Goal: Task Accomplishment & Management: Use online tool/utility

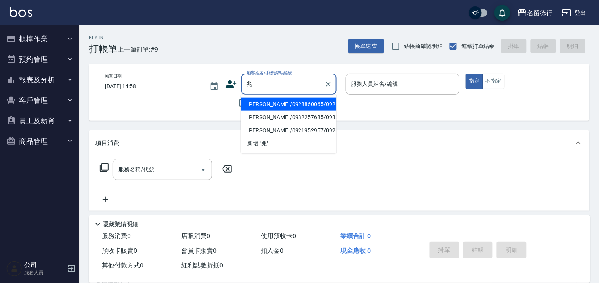
drag, startPoint x: 276, startPoint y: 124, endPoint x: 276, endPoint y: 99, distance: 24.7
click at [276, 99] on ul "[PERSON_NAME]/0928860065/0928860065 [PERSON_NAME]/0932257685/0932257685 [PERSON…" at bounding box center [288, 124] width 95 height 59
click at [276, 105] on li "[PERSON_NAME]/0928860065/0928860065" at bounding box center [288, 104] width 95 height 13
type input "[PERSON_NAME]/0928860065/0928860065"
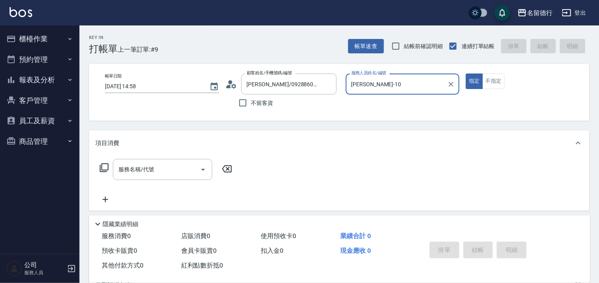
type input "[PERSON_NAME]-10"
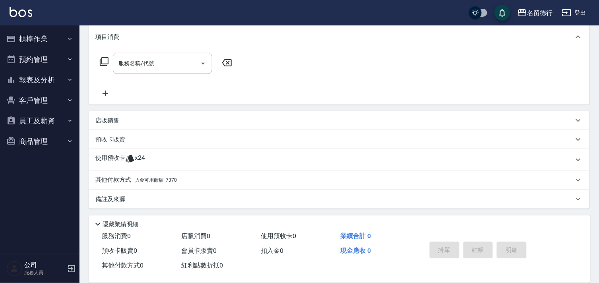
scroll to position [107, 0]
click at [116, 160] on p "使用預收卡" at bounding box center [110, 160] width 30 height 12
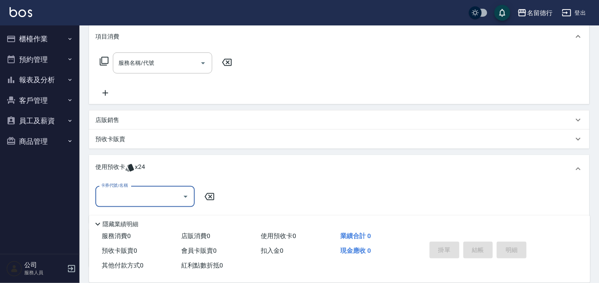
scroll to position [0, 0]
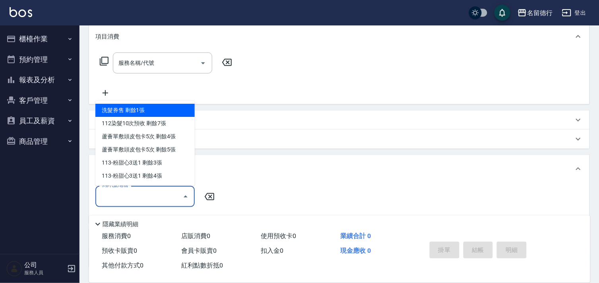
click at [124, 193] on input "卡券代號/名稱" at bounding box center [139, 197] width 80 height 14
click at [126, 109] on div "洗髮券售 剩餘1張" at bounding box center [144, 110] width 99 height 13
type input "洗髮券售"
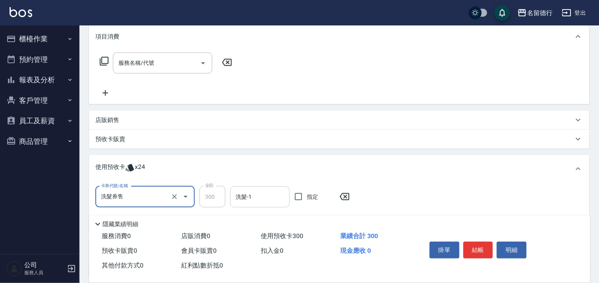
click at [262, 200] on input "洗髮-1" at bounding box center [260, 197] width 53 height 14
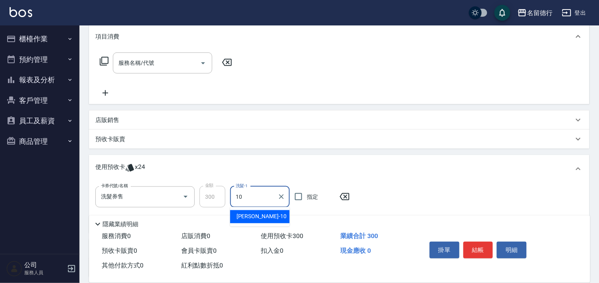
type input "[PERSON_NAME]-10"
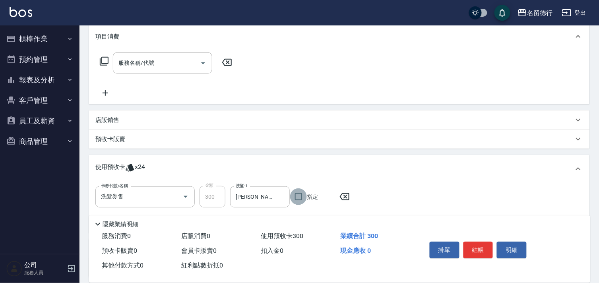
click at [298, 195] on input "指定" at bounding box center [298, 197] width 17 height 17
checkbox input "true"
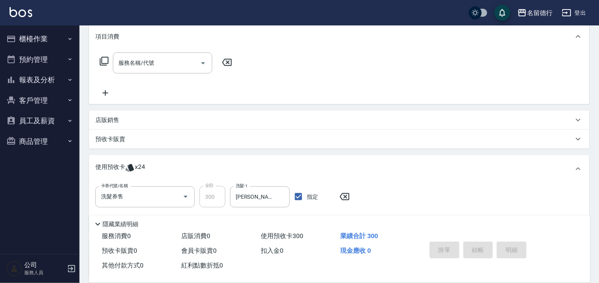
type input "[DATE] 16:55"
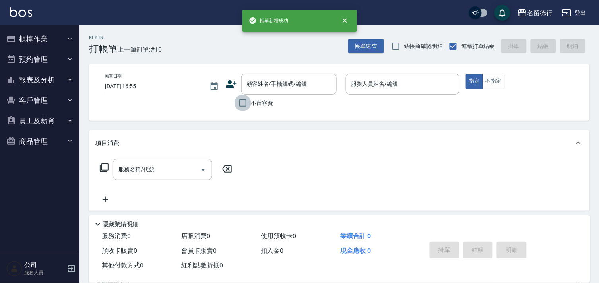
click at [241, 103] on input "不留客資" at bounding box center [243, 103] width 17 height 17
checkbox input "true"
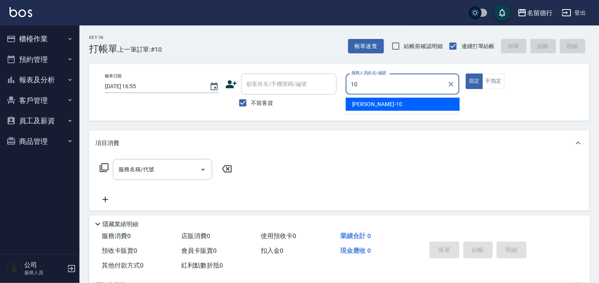
type input "[PERSON_NAME]-10"
type button "true"
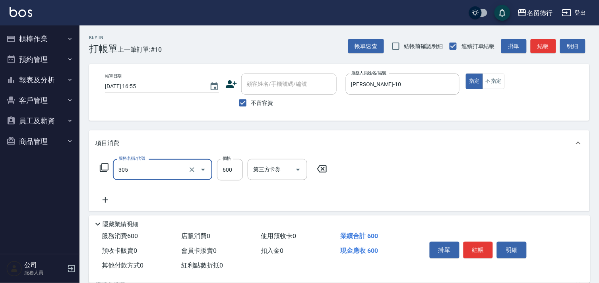
type input "剪髮(305)"
type input "850"
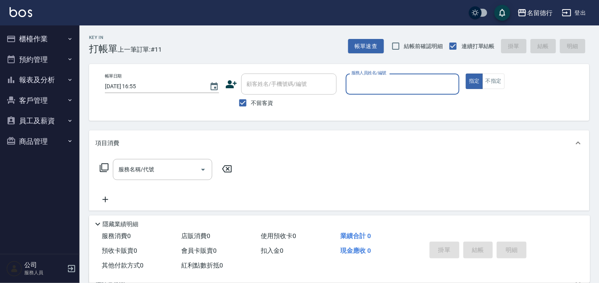
scroll to position [86, 0]
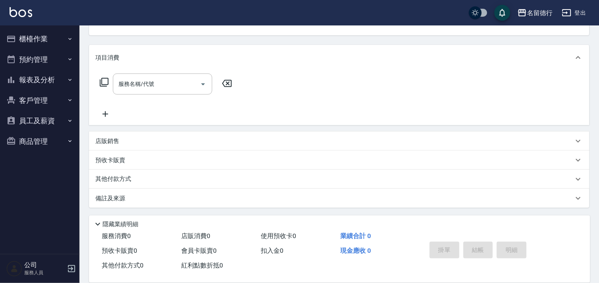
click at [110, 140] on p "店販銷售" at bounding box center [107, 141] width 24 height 8
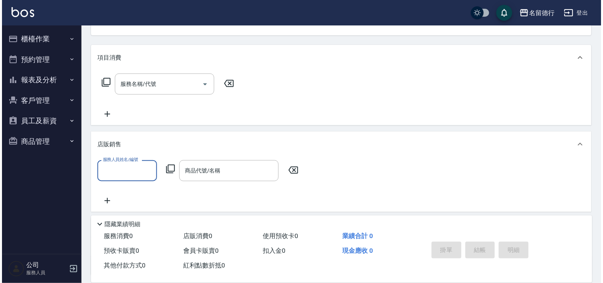
scroll to position [0, 0]
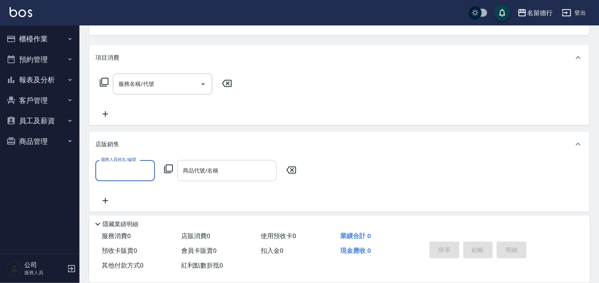
click at [190, 172] on div "商品代號/名稱 商品代號/名稱" at bounding box center [226, 170] width 99 height 21
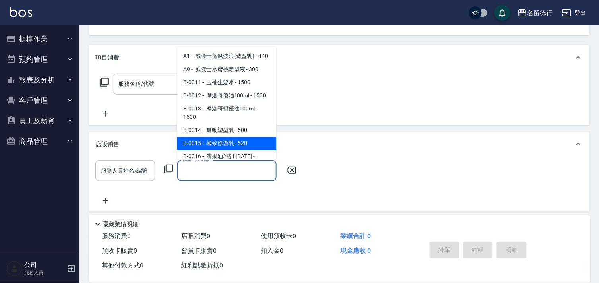
click at [167, 169] on icon at bounding box center [169, 169] width 10 height 10
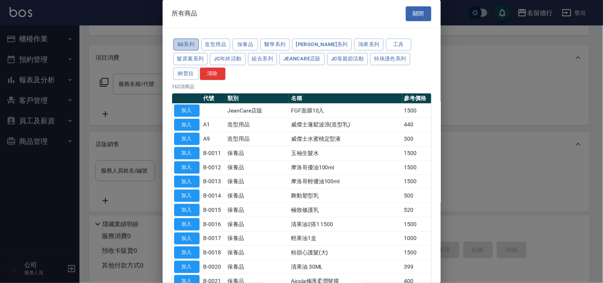
click at [189, 47] on button "5G系列" at bounding box center [185, 45] width 25 height 12
